Goal: Find specific page/section: Find specific page/section

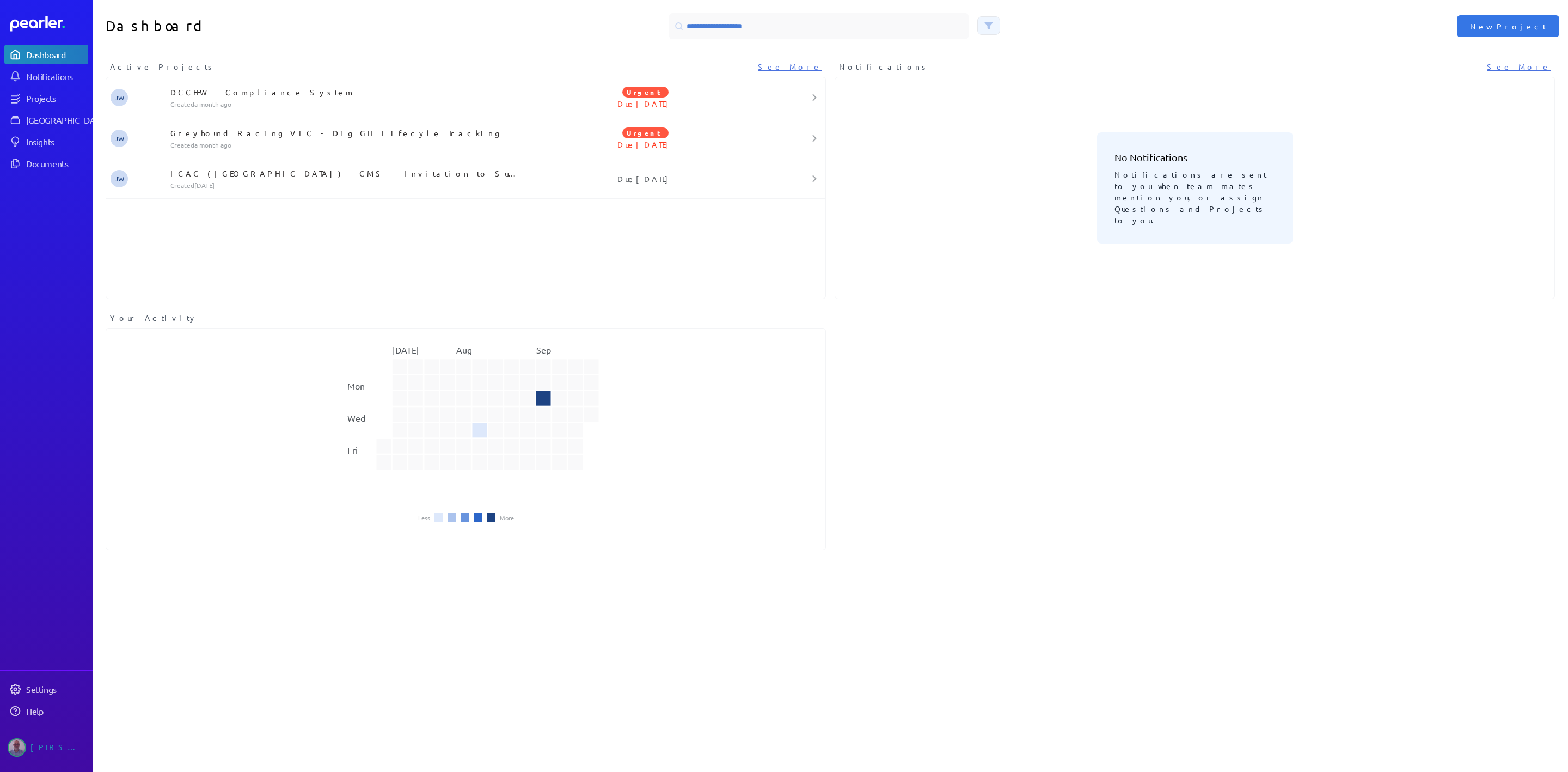
drag, startPoint x: 1018, startPoint y: 0, endPoint x: 980, endPoint y: 27, distance: 46.6
click at [984, 27] on icon at bounding box center [988, 25] width 8 height 8
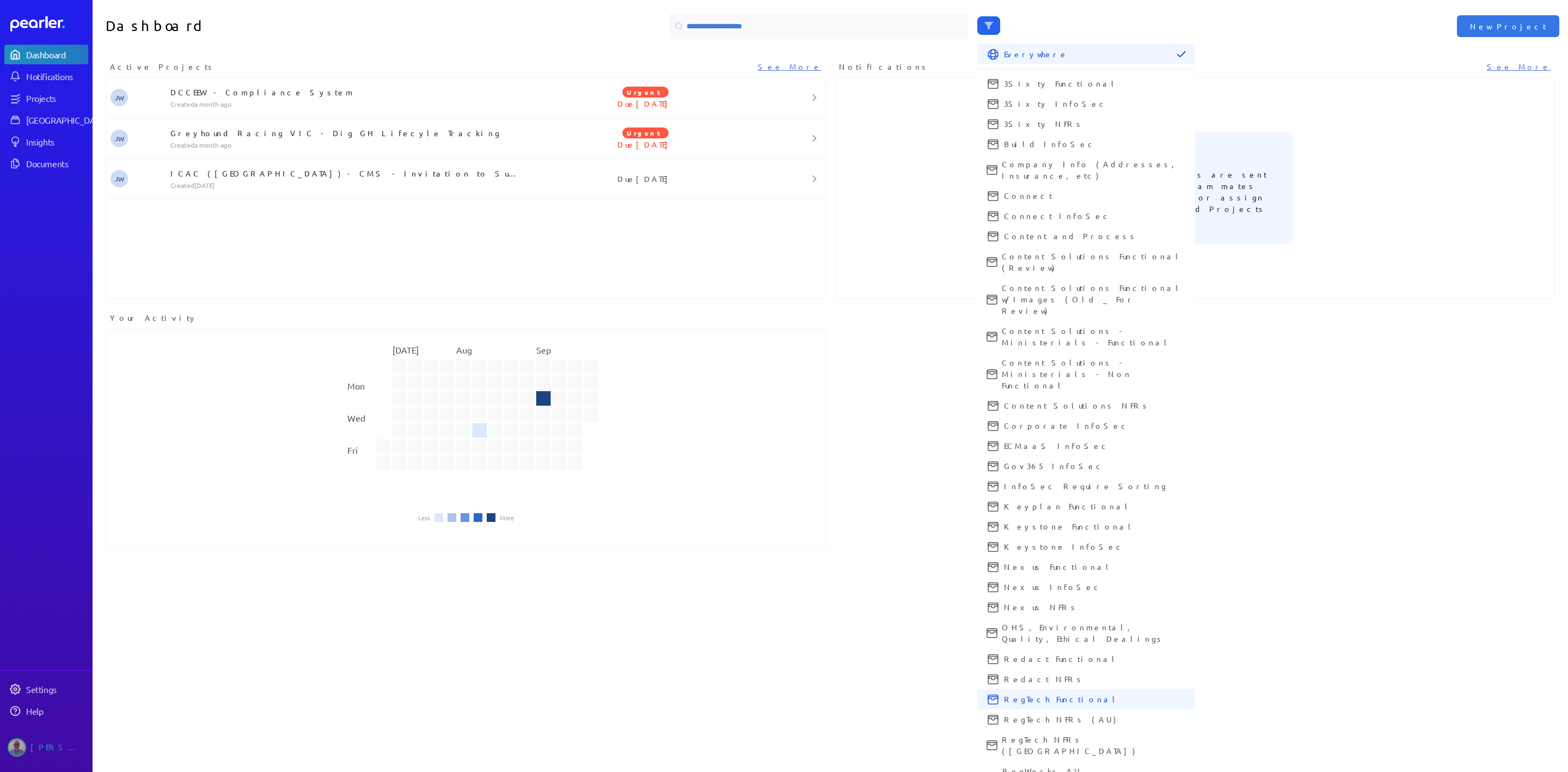
click at [1013, 514] on span "RegTech Functional" at bounding box center [1095, 699] width 182 height 11
click at [1015, 514] on span "RegTech NFRs (AU)" at bounding box center [1095, 719] width 182 height 11
click at [1017, 514] on span "RegTech NFRs ([GEOGRAPHIC_DATA])" at bounding box center [1093, 745] width 184 height 23
click at [1018, 514] on button "RegWorks AU [GEOGRAPHIC_DATA]" at bounding box center [1086, 776] width 217 height 31
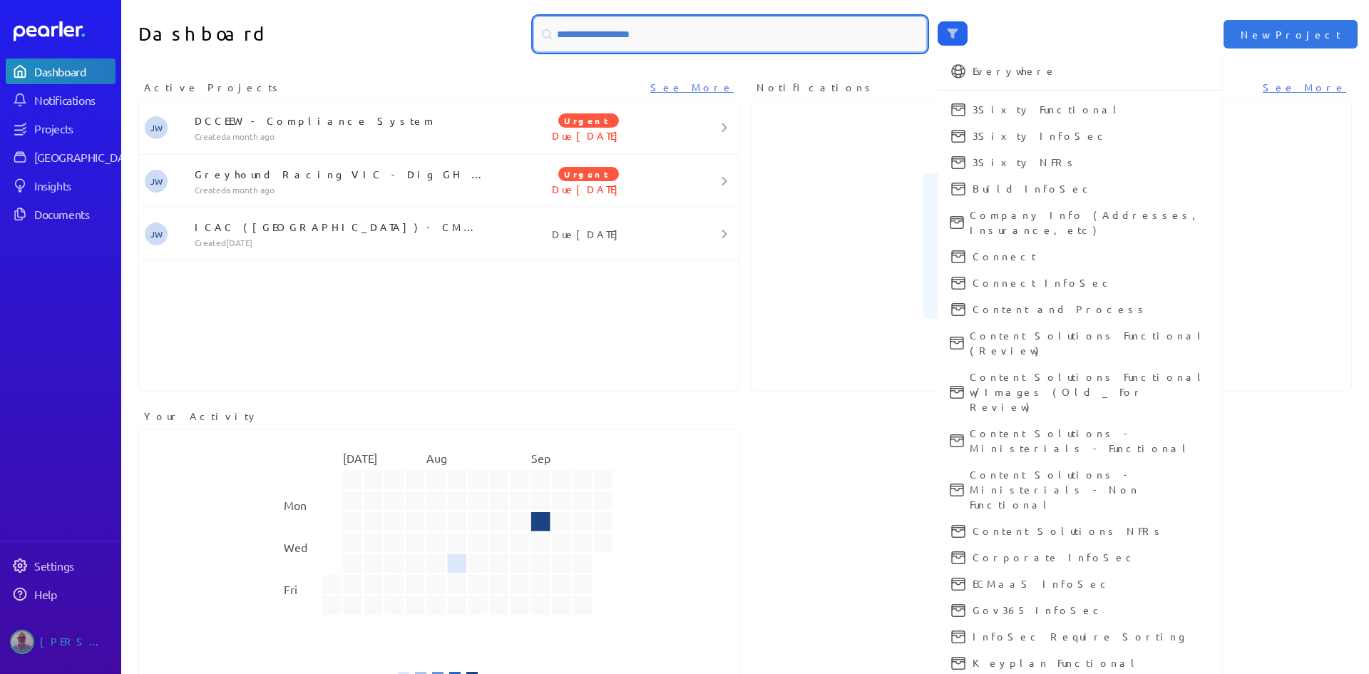
drag, startPoint x: 2013, startPoint y: 0, endPoint x: 663, endPoint y: 35, distance: 1351.3
click at [663, 35] on input at bounding box center [730, 34] width 392 height 34
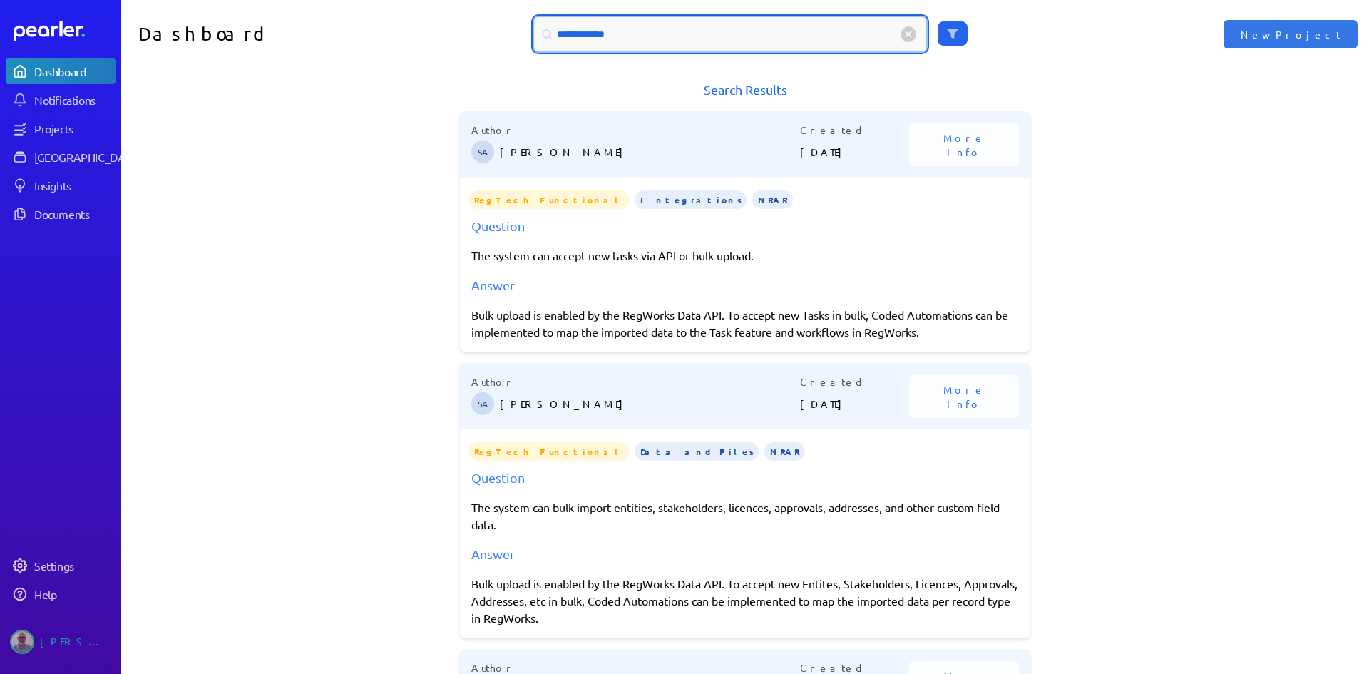
drag, startPoint x: 625, startPoint y: 32, endPoint x: 576, endPoint y: 35, distance: 49.3
click at [576, 35] on input "**********" at bounding box center [730, 34] width 392 height 34
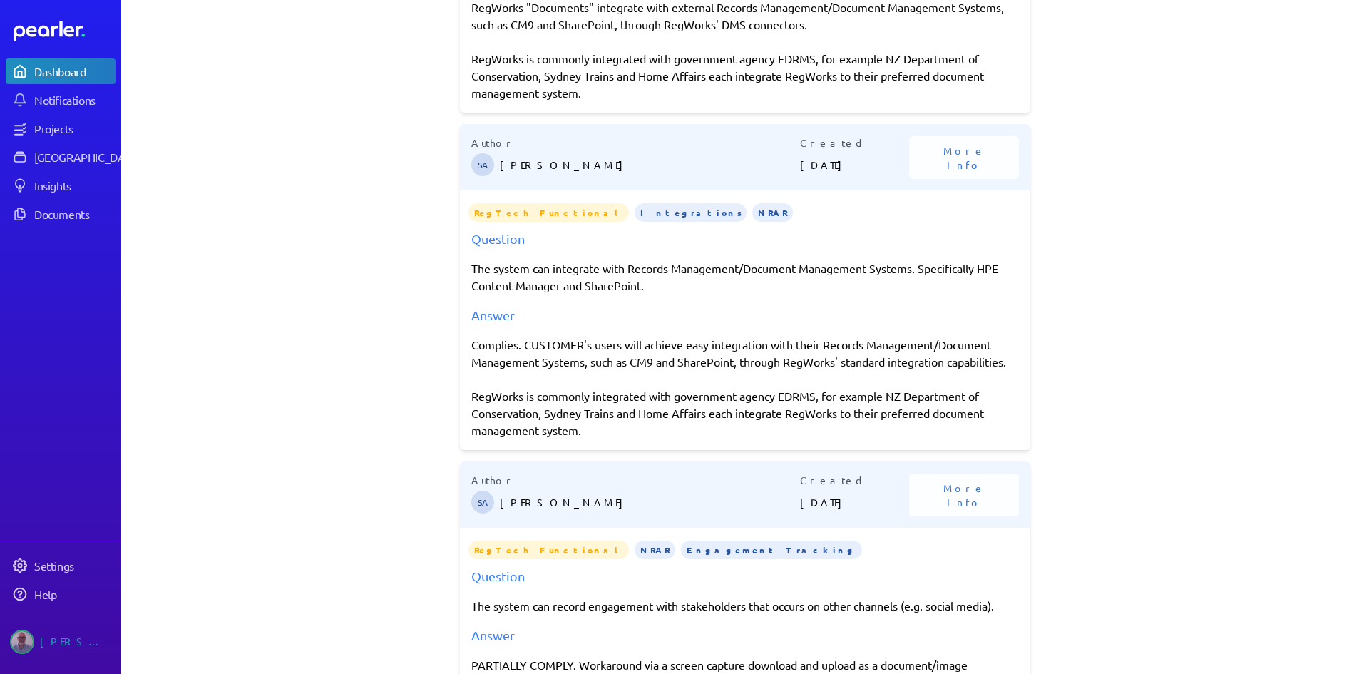
scroll to position [2474, 0]
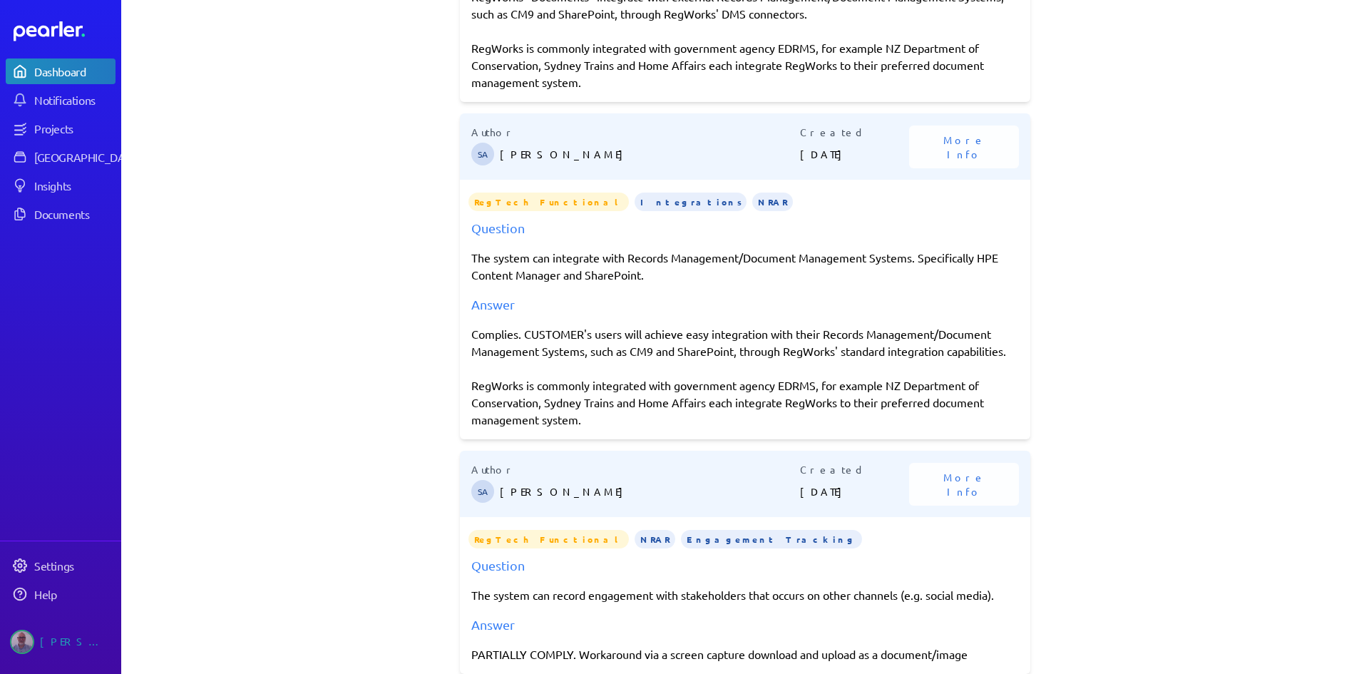
type input "**********"
